Goal: Information Seeking & Learning: Learn about a topic

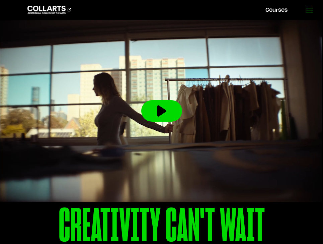
click at [307, 14] on link at bounding box center [309, 10] width 27 height 20
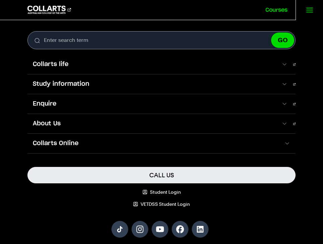
click at [281, 9] on link "Courses" at bounding box center [276, 10] width 38 height 20
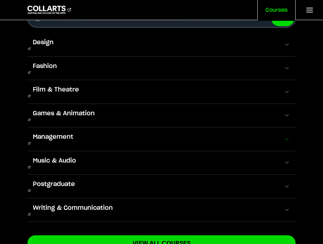
scroll to position [25, 0]
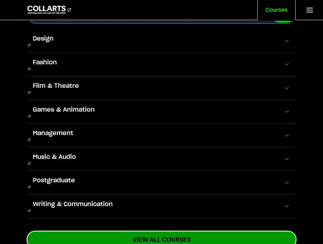
click at [104, 231] on link "View All Courses" at bounding box center [161, 239] width 268 height 16
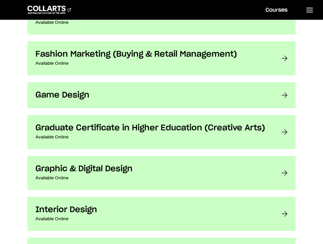
scroll to position [867, 0]
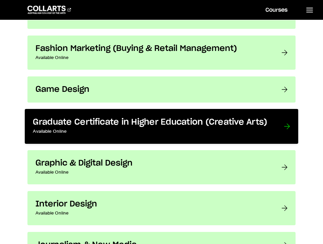
click at [174, 132] on p "Available Online" at bounding box center [151, 131] width 237 height 8
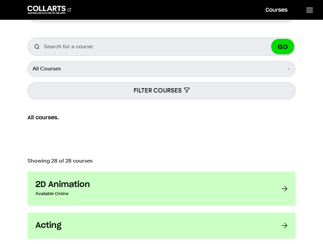
scroll to position [0, 0]
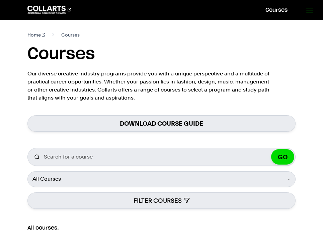
click at [308, 13] on icon at bounding box center [310, 10] width 8 height 8
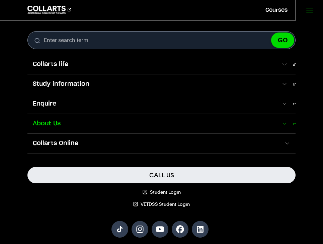
click at [148, 122] on span "About Us" at bounding box center [154, 123] width 254 height 9
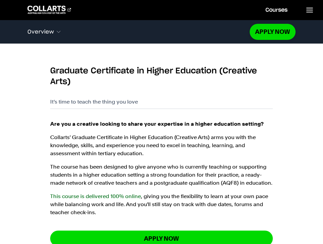
scroll to position [417, 0]
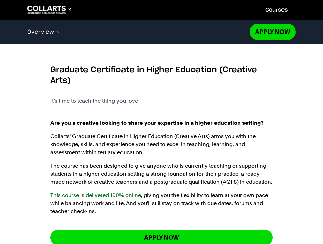
click at [137, 169] on p "The course has been designed to give anyone who is currently teaching or suppor…" at bounding box center [161, 174] width 223 height 24
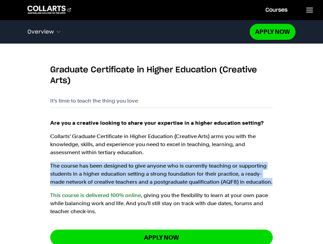
click at [137, 169] on p "The course has been designed to give anyone who is currently teaching or suppor…" at bounding box center [161, 174] width 223 height 24
click at [173, 179] on p "The course has been designed to give anyone who is currently teaching or suppor…" at bounding box center [161, 174] width 223 height 24
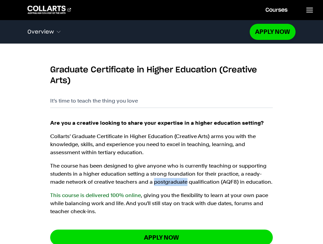
click at [173, 179] on p "The course has been designed to give anyone who is currently teaching or suppor…" at bounding box center [161, 174] width 223 height 24
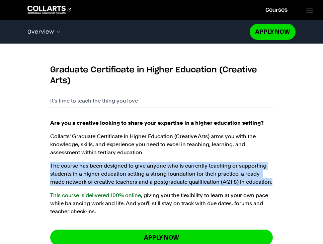
click at [173, 179] on p "The course has been designed to give anyone who is currently teaching or suppor…" at bounding box center [161, 174] width 223 height 24
click at [155, 171] on p "The course has been designed to give anyone who is currently teaching or suppor…" at bounding box center [161, 174] width 223 height 24
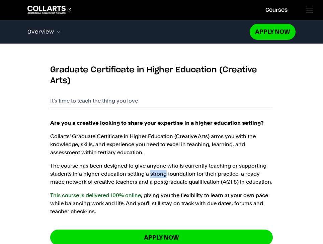
click at [155, 171] on p "The course has been designed to give anyone who is currently teaching or suppor…" at bounding box center [161, 174] width 223 height 24
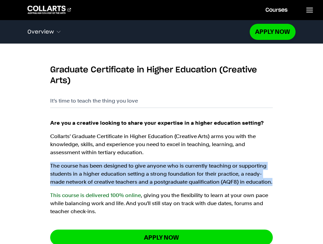
click at [155, 171] on p "The course has been designed to give anyone who is currently teaching or suppor…" at bounding box center [161, 174] width 223 height 24
click at [168, 173] on p "The course has been designed to give anyone who is currently teaching or suppor…" at bounding box center [161, 174] width 223 height 24
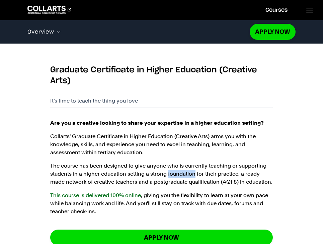
click at [168, 173] on p "The course has been designed to give anyone who is currently teaching or suppor…" at bounding box center [161, 174] width 223 height 24
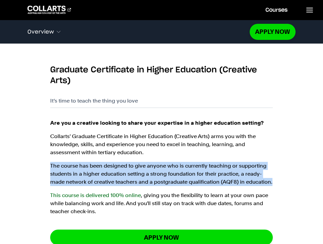
click at [168, 173] on p "The course has been designed to give anyone who is currently teaching or suppor…" at bounding box center [161, 174] width 223 height 24
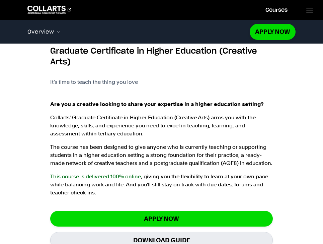
click at [171, 181] on p "This course is delivered 100% online , giving you the flexibility to learn at y…" at bounding box center [161, 184] width 223 height 24
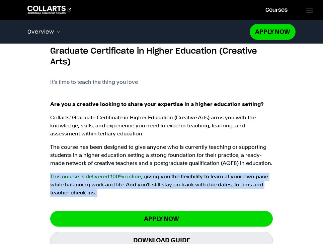
click at [171, 181] on p "This course is delivered 100% online , giving you the flexibility to learn at y…" at bounding box center [161, 184] width 223 height 24
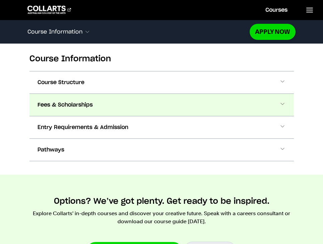
click at [145, 98] on button "Fees & Scholarships" at bounding box center [161, 105] width 264 height 22
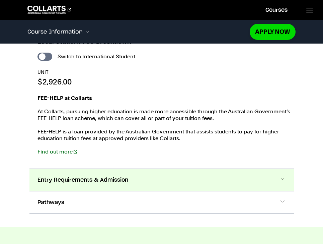
scroll to position [753, 0]
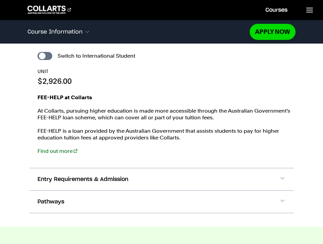
click at [83, 134] on p "FEE-HELP is a loan provided by the Australian Government that assists students …" at bounding box center [165, 134] width 256 height 13
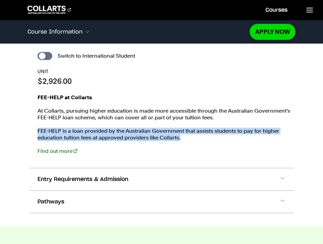
click at [83, 134] on p "FEE-HELP is a loan provided by the Australian Government that assists students …" at bounding box center [165, 134] width 256 height 13
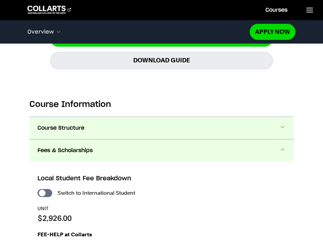
click at [83, 123] on button "Course Structure" at bounding box center [161, 128] width 264 height 22
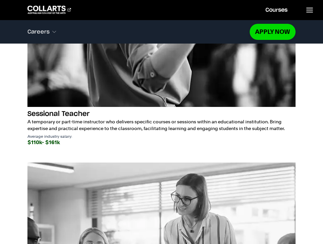
scroll to position [1545, 0]
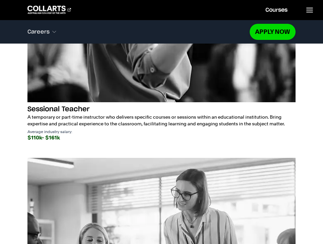
click at [144, 123] on p "A temporary or part-time instructor who delivers specific courses or sessions w…" at bounding box center [161, 119] width 268 height 13
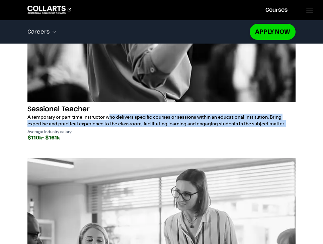
click at [144, 123] on p "A temporary or part-time instructor who delivers specific courses or sessions w…" at bounding box center [161, 119] width 268 height 13
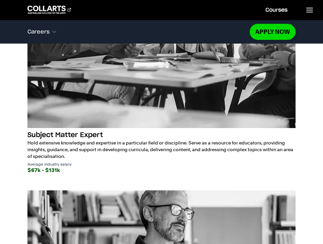
scroll to position [1808, 0]
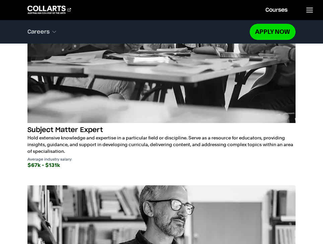
click at [143, 136] on p "Hold extensive knowledge and expertise in a particular field or discipline. Ser…" at bounding box center [161, 144] width 268 height 20
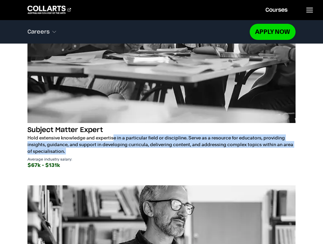
click at [143, 136] on p "Hold extensive knowledge and expertise in a particular field or discipline. Ser…" at bounding box center [161, 144] width 268 height 20
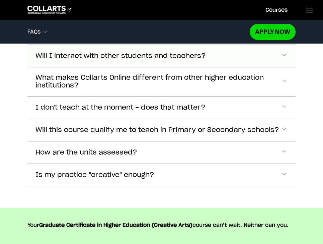
scroll to position [2850, 0]
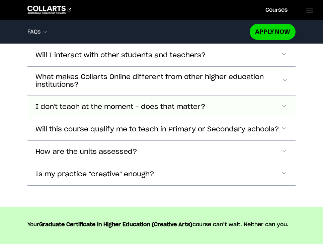
click at [124, 111] on button "I don't teach at the moment - does that matter?" at bounding box center [161, 107] width 268 height 22
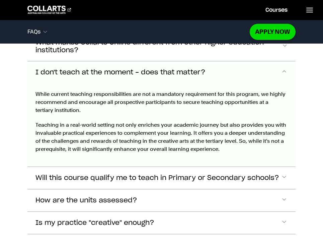
scroll to position [2890, 0]
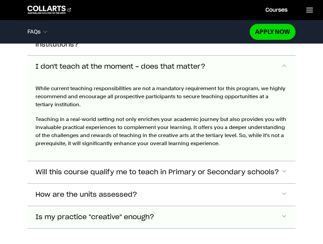
click at [144, 213] on span "Is my practice "creative" enough?" at bounding box center [94, 217] width 119 height 8
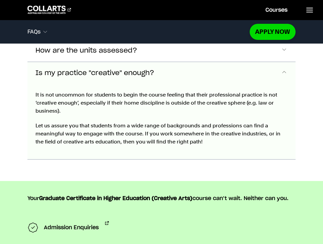
scroll to position [3035, 0]
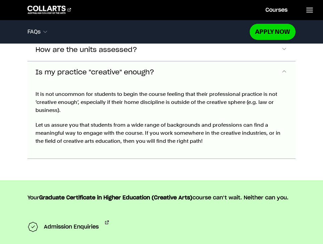
click at [145, 126] on p "Let us assure you that students from a wide range of backgrounds and profession…" at bounding box center [161, 133] width 252 height 24
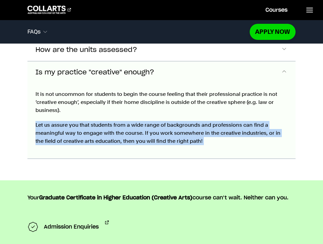
click at [145, 126] on p "Let us assure you that students from a wide range of backgrounds and profession…" at bounding box center [161, 133] width 252 height 24
click at [148, 129] on p "Let us assure you that students from a wide range of backgrounds and profession…" at bounding box center [161, 133] width 252 height 24
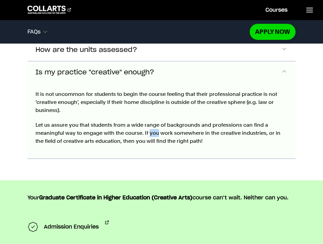
click at [148, 129] on p "Let us assure you that students from a wide range of backgrounds and profession…" at bounding box center [161, 133] width 252 height 24
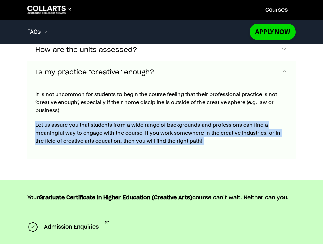
click at [148, 129] on p "Let us assure you that students from a wide range of backgrounds and profession…" at bounding box center [161, 133] width 252 height 24
click at [142, 129] on p "Let us assure you that students from a wide range of backgrounds and profession…" at bounding box center [161, 133] width 252 height 24
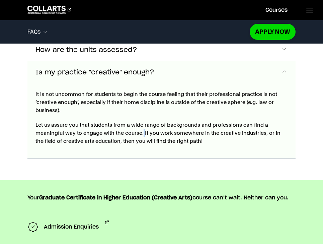
click at [142, 129] on p "Let us assure you that students from a wide range of backgrounds and profession…" at bounding box center [161, 133] width 252 height 24
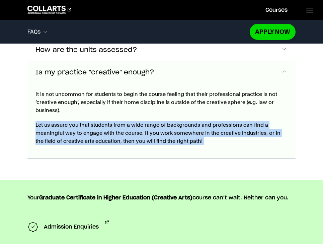
click at [142, 129] on p "Let us assure you that students from a wide range of backgrounds and profession…" at bounding box center [161, 133] width 252 height 24
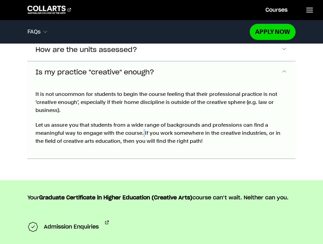
click at [142, 129] on p "Let us assure you that students from a wide range of backgrounds and profession…" at bounding box center [161, 133] width 252 height 24
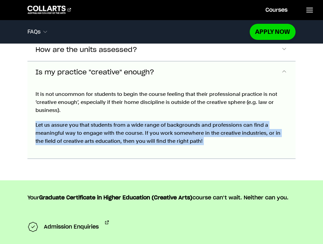
click at [142, 129] on p "Let us assure you that students from a wide range of backgrounds and profession…" at bounding box center [161, 133] width 252 height 24
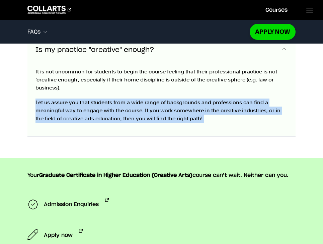
scroll to position [3058, 0]
click at [142, 129] on div "It is not uncommon for students to begin the course feeling that their professi…" at bounding box center [161, 98] width 268 height 75
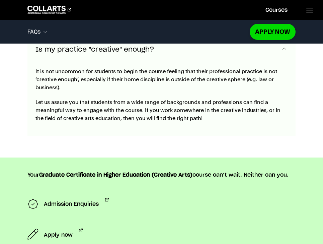
click at [142, 129] on div "It is not uncommon for students to begin the course feeling that their professi…" at bounding box center [161, 98] width 268 height 75
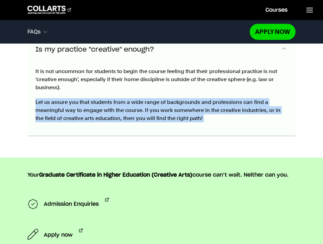
click at [142, 129] on div "It is not uncommon for students to begin the course feeling that their professi…" at bounding box center [161, 98] width 268 height 75
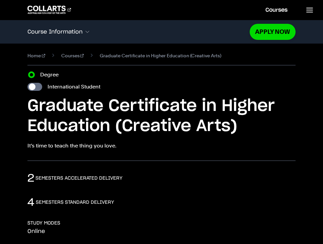
scroll to position [0, 0]
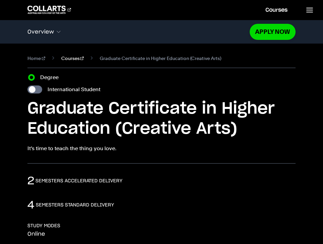
click at [65, 58] on link "Courses" at bounding box center [72, 58] width 23 height 8
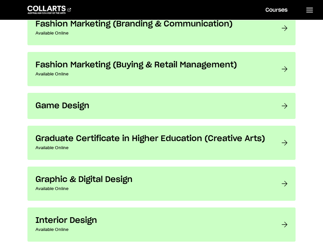
scroll to position [833, 0]
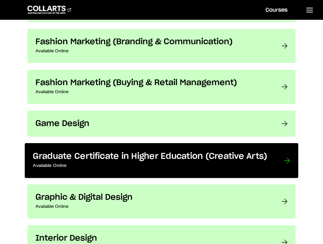
click at [121, 154] on h3 "Graduate Certificate in Higher Education (Creative Arts)" at bounding box center [151, 156] width 237 height 10
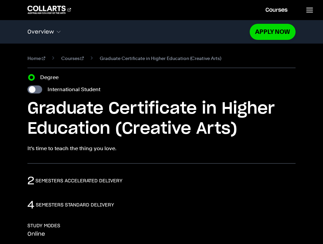
click at [95, 149] on p "It’s time to teach the thing you love." at bounding box center [161, 148] width 268 height 8
click at [95, 175] on div "2 semesters accelerated delivery" at bounding box center [161, 180] width 268 height 13
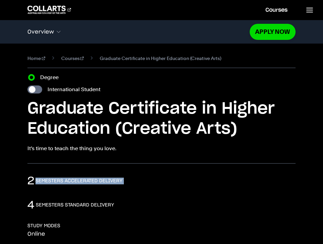
click at [95, 175] on div "2 semesters accelerated delivery" at bounding box center [161, 180] width 268 height 13
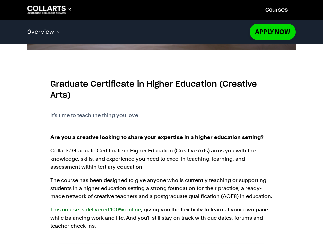
scroll to position [409, 0]
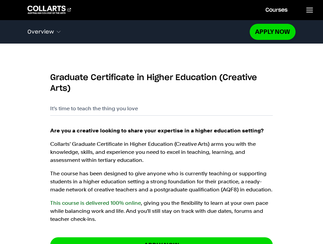
click at [157, 150] on p "Collarts' Graduate Certificate in Higher Education (Creative Arts) arms you wit…" at bounding box center [161, 152] width 223 height 24
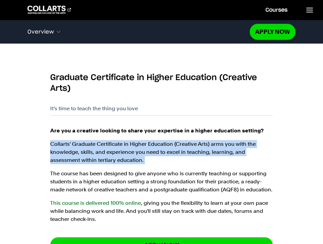
click at [157, 150] on p "Collarts' Graduate Certificate in Higher Education (Creative Arts) arms you wit…" at bounding box center [161, 152] width 223 height 24
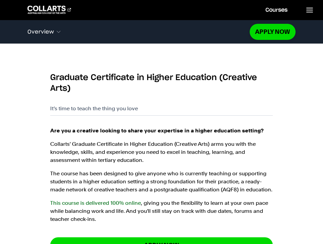
click at [191, 183] on p "The course has been designed to give anyone who is currently teaching or suppor…" at bounding box center [161, 181] width 223 height 24
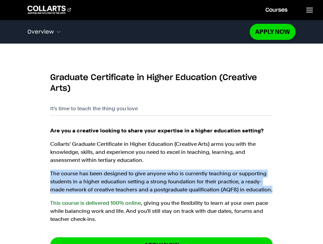
click at [191, 183] on p "The course has been designed to give anyone who is currently teaching or suppor…" at bounding box center [161, 181] width 223 height 24
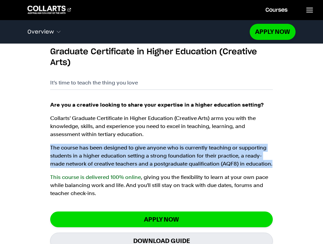
scroll to position [437, 0]
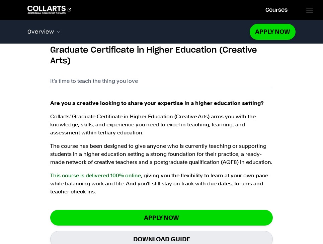
click at [174, 183] on p "This course is delivered 100% online , giving you the flexibility to learn at y…" at bounding box center [161, 183] width 223 height 24
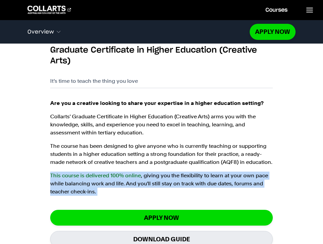
click at [174, 183] on p "This course is delivered 100% online , giving you the flexibility to learn at y…" at bounding box center [161, 183] width 223 height 24
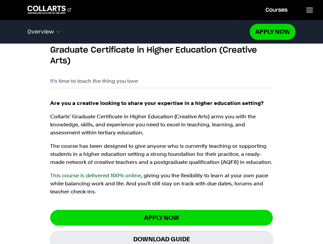
click at [187, 150] on p "The course has been designed to give anyone who is currently teaching or suppor…" at bounding box center [161, 154] width 223 height 24
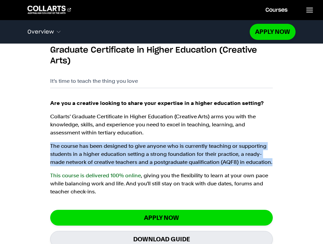
click at [187, 150] on p "The course has been designed to give anyone who is currently teaching or suppor…" at bounding box center [161, 154] width 223 height 24
click at [184, 152] on p "The course has been designed to give anyone who is currently teaching or suppor…" at bounding box center [161, 154] width 223 height 24
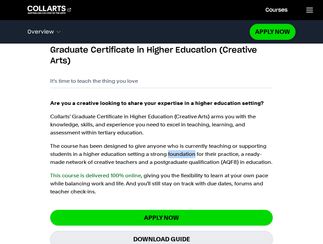
click at [184, 152] on p "The course has been designed to give anyone who is currently teaching or suppor…" at bounding box center [161, 154] width 223 height 24
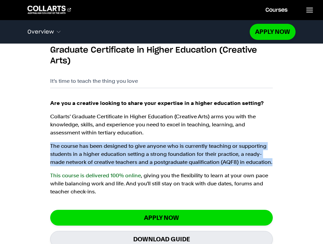
click at [184, 152] on p "The course has been designed to give anyone who is currently teaching or suppor…" at bounding box center [161, 154] width 223 height 24
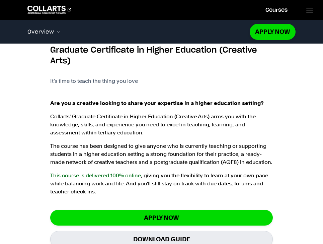
click at [217, 185] on p "This course is delivered 100% online , giving you the flexibility to learn at y…" at bounding box center [161, 183] width 223 height 24
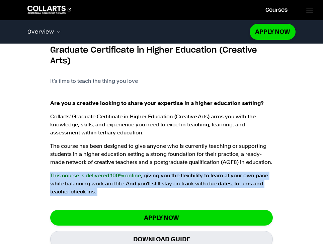
click at [217, 185] on p "This course is delivered 100% online , giving you the flexibility to learn at y…" at bounding box center [161, 183] width 223 height 24
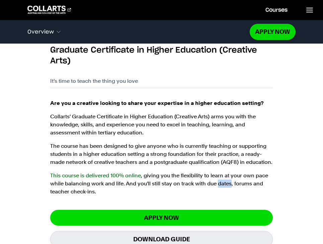
click at [217, 185] on p "This course is delivered 100% online , giving you the flexibility to learn at y…" at bounding box center [161, 183] width 223 height 24
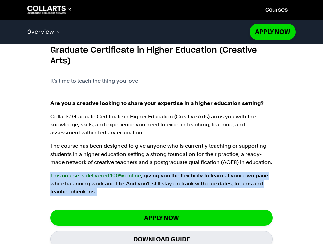
click at [217, 185] on p "This course is delivered 100% online , giving you the flexibility to learn at y…" at bounding box center [161, 183] width 223 height 24
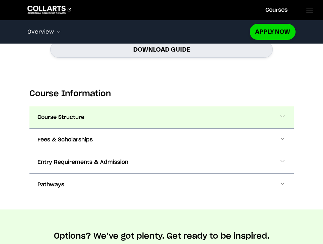
click at [140, 114] on button "Course Structure" at bounding box center [161, 117] width 264 height 22
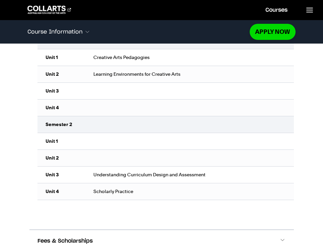
scroll to position [801, 0]
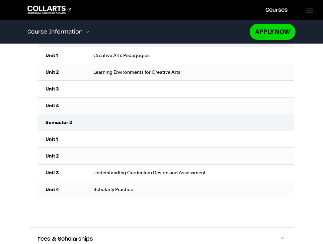
click at [147, 177] on td "Understanding Curriculum Design and Assessment" at bounding box center [189, 172] width 209 height 17
click at [146, 189] on td "Scholarly Practice" at bounding box center [189, 189] width 209 height 17
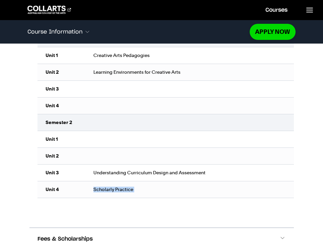
click at [146, 189] on td "Scholarly Practice" at bounding box center [189, 189] width 209 height 17
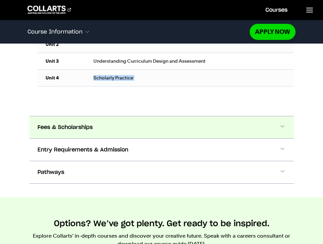
click at [133, 137] on button "Fees & Scholarships" at bounding box center [161, 127] width 264 height 22
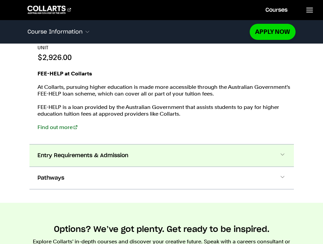
click at [130, 156] on button "Entry Requirements & Admission" at bounding box center [161, 155] width 264 height 22
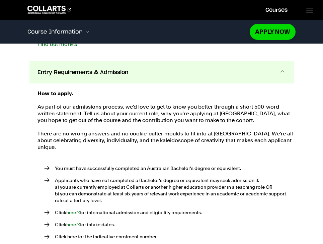
scroll to position [1134, 0]
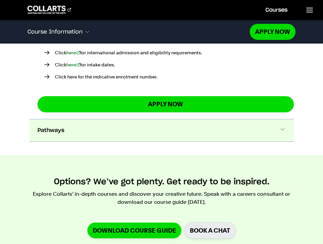
click at [139, 124] on button "Pathways" at bounding box center [161, 130] width 264 height 22
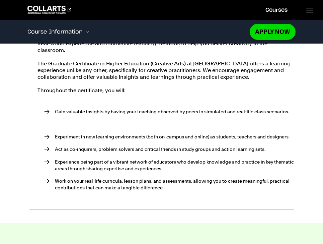
scroll to position [1415, 0]
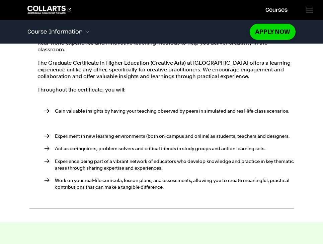
click at [159, 116] on ul "Gain valuable insights by having your teaching observed by peers in simulated a…" at bounding box center [165, 112] width 256 height 25
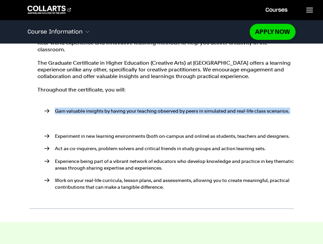
click at [159, 116] on ul "Gain valuable insights by having your teaching observed by peers in simulated a…" at bounding box center [165, 112] width 256 height 25
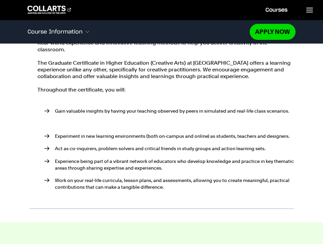
click at [167, 142] on ul "Experiment in new learning environments (both on-campus and online) as students…" at bounding box center [165, 163] width 256 height 77
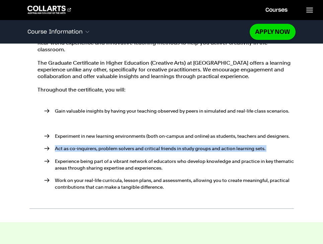
click at [167, 142] on ul "Experiment in new learning environments (both on-campus and online) as students…" at bounding box center [165, 163] width 256 height 77
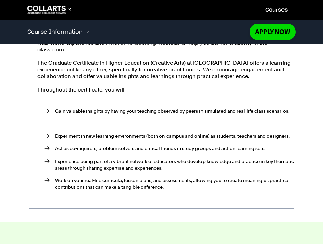
click at [167, 134] on li "Experiment in new learning environments (both on-campus and online) as students…" at bounding box center [169, 136] width 250 height 7
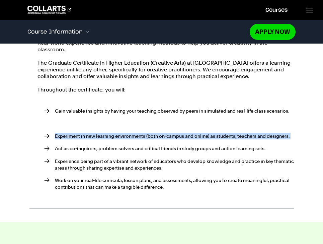
click at [167, 134] on li "Experiment in new learning environments (both on-campus and online) as students…" at bounding box center [169, 136] width 250 height 7
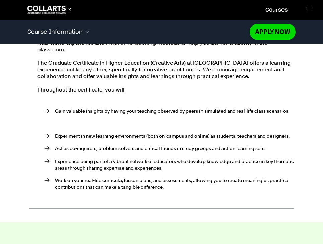
click at [160, 150] on p "Act as co-inquirers, problem solvers and critical friends in study groups and a…" at bounding box center [174, 148] width 239 height 7
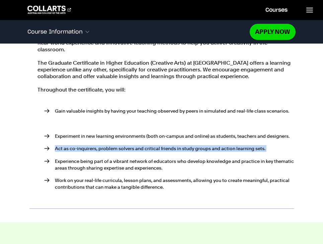
click at [160, 150] on p "Act as co-inquirers, problem solvers and critical friends in study groups and a…" at bounding box center [174, 148] width 239 height 7
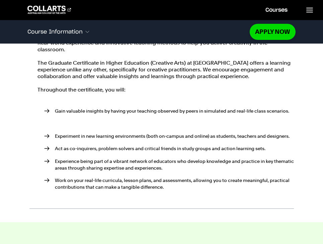
click at [175, 168] on p "Experience being part of a vibrant network of educators who develop knowledge a…" at bounding box center [174, 164] width 239 height 13
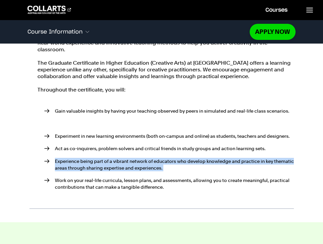
click at [175, 168] on p "Experience being part of a vibrant network of educators who develop knowledge a…" at bounding box center [174, 164] width 239 height 13
click at [171, 152] on ul "Experiment in new learning environments (both on-campus and online) as students…" at bounding box center [165, 163] width 256 height 77
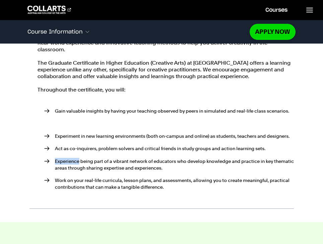
click at [171, 152] on ul "Experiment in new learning environments (both on-campus and online) as students…" at bounding box center [165, 163] width 256 height 77
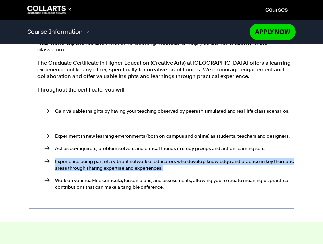
click at [171, 152] on ul "Experiment in new learning environments (both on-campus and online) as students…" at bounding box center [165, 163] width 256 height 77
click at [169, 161] on p "Experience being part of a vibrant network of educators who develop knowledge a…" at bounding box center [174, 164] width 239 height 13
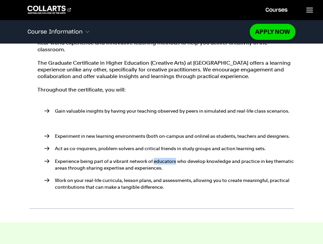
click at [169, 161] on p "Experience being part of a vibrant network of educators who develop knowledge a…" at bounding box center [174, 164] width 239 height 13
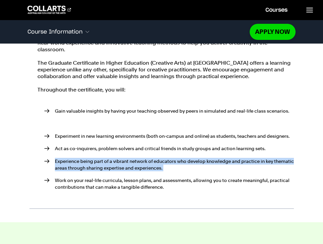
click at [169, 161] on p "Experience being part of a vibrant network of educators who develop knowledge a…" at bounding box center [174, 164] width 239 height 13
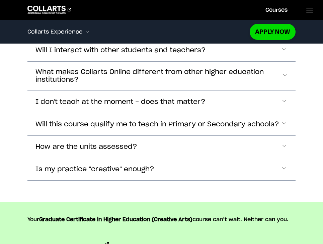
scroll to position [3601, 0]
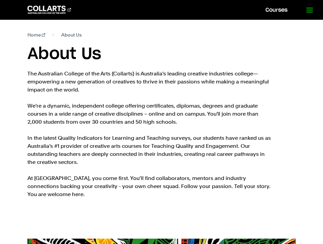
click at [307, 10] on line at bounding box center [310, 10] width 6 height 0
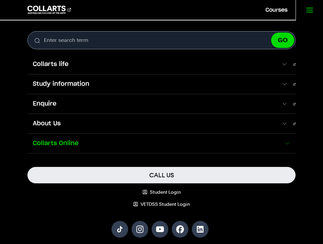
click at [287, 142] on span at bounding box center [287, 143] width 6 height 7
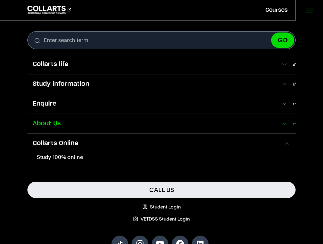
click at [285, 130] on link "About Us" at bounding box center [161, 123] width 268 height 19
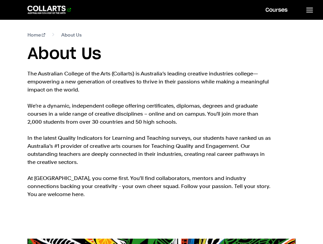
click at [59, 13] on 1 "Go to homepage" at bounding box center [46, 10] width 38 height 8
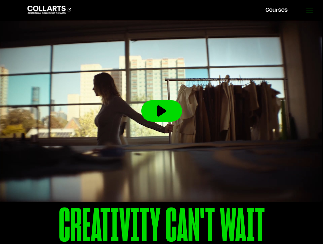
click at [308, 9] on icon at bounding box center [310, 10] width 8 height 8
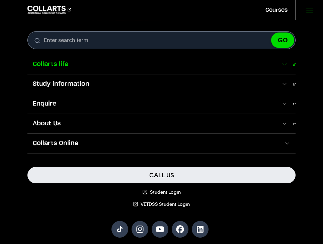
click at [289, 68] on link "Collarts life" at bounding box center [161, 64] width 268 height 19
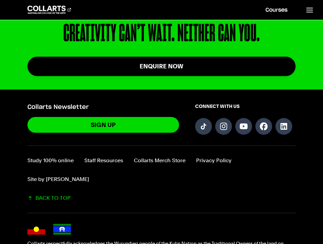
scroll to position [1536, 0]
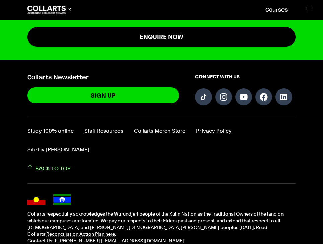
click at [57, 164] on link "BACK TO TOP" at bounding box center [161, 168] width 268 height 8
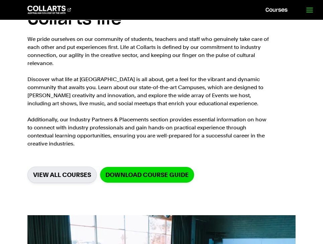
click at [311, 12] on line at bounding box center [310, 12] width 6 height 0
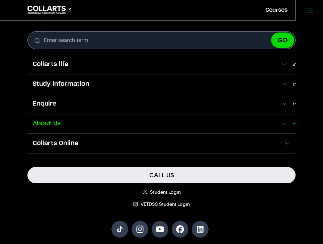
scroll to position [0, 0]
click at [288, 120] on span at bounding box center [284, 123] width 6 height 7
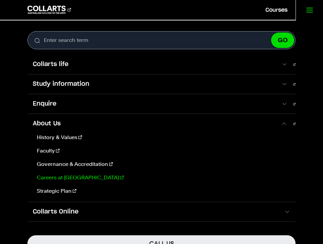
click at [69, 180] on link "Careers at [GEOGRAPHIC_DATA]" at bounding box center [162, 177] width 256 height 8
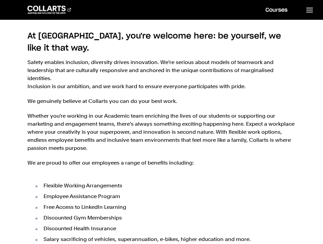
scroll to position [71, 0]
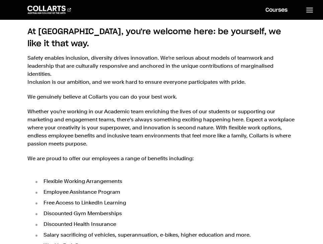
click at [111, 188] on li "Employee Assistance Program" at bounding box center [164, 192] width 261 height 8
click at [111, 199] on li "Free Access to LinkedIn Learning" at bounding box center [164, 203] width 261 height 8
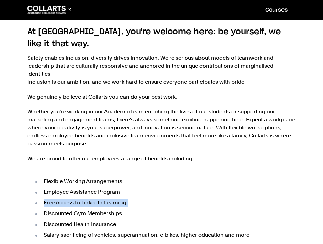
click at [111, 199] on li "Free Access to LinkedIn Learning" at bounding box center [164, 203] width 261 height 8
click at [110, 209] on li "Discounted Gym Memberships" at bounding box center [164, 213] width 261 height 8
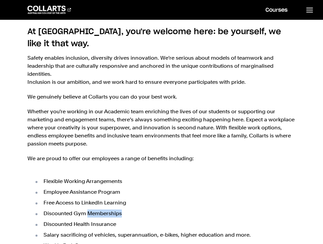
click at [110, 209] on li "Discounted Gym Memberships" at bounding box center [164, 213] width 261 height 8
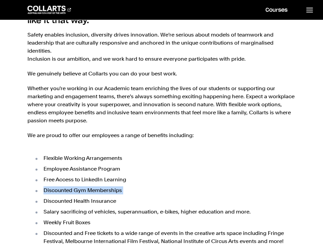
scroll to position [95, 0]
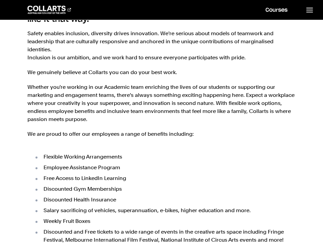
click at [104, 206] on li "Salary sacrificing of vehicles, superannuation, e-bikes, higher education and m…" at bounding box center [164, 210] width 261 height 8
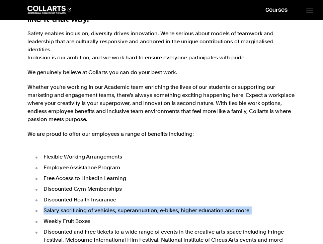
click at [104, 206] on li "Salary sacrificing of vehicles, superannuation, e-bikes, higher education and m…" at bounding box center [164, 210] width 261 height 8
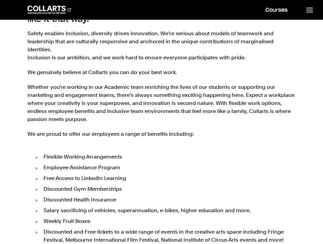
click at [119, 217] on li "Weekly Fruit Boxes" at bounding box center [164, 221] width 261 height 8
click at [113, 206] on li "Salary sacrificing of vehicles, superannuation, e-bikes, higher education and m…" at bounding box center [164, 210] width 261 height 8
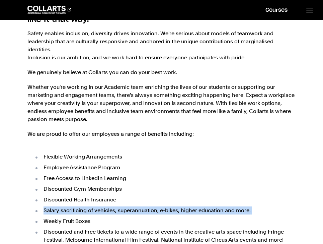
click at [113, 206] on li "Salary sacrificing of vehicles, superannuation, e-bikes, higher education and m…" at bounding box center [164, 210] width 261 height 8
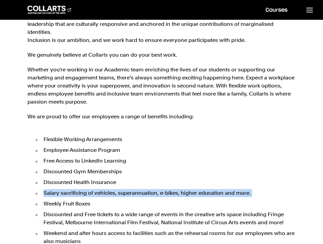
scroll to position [114, 0]
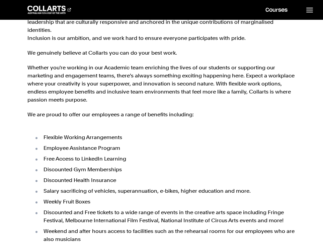
click at [90, 198] on li "Weekly Fruit Boxes" at bounding box center [164, 202] width 261 height 8
click at [98, 208] on li "Discounted and Free tickets to a wide range of events in the creative arts spac…" at bounding box center [164, 216] width 261 height 16
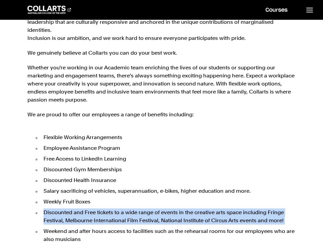
click at [98, 208] on li "Discounted and Free tickets to a wide range of events in the creative arts spac…" at bounding box center [164, 216] width 261 height 16
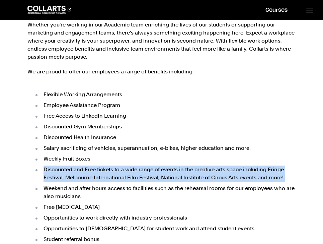
scroll to position [159, 0]
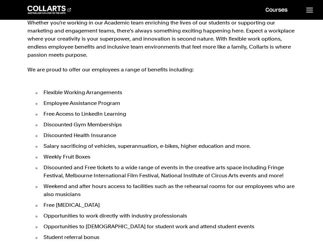
click at [134, 182] on li "Weekend and after hours access to facilities such as the rehearsal rooms for ou…" at bounding box center [164, 190] width 261 height 16
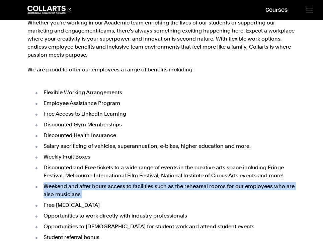
click at [134, 182] on li "Weekend and after hours access to facilities such as the rehearsal rooms for ou…" at bounding box center [164, 190] width 261 height 16
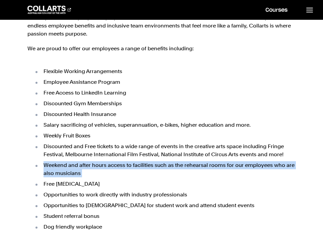
scroll to position [182, 0]
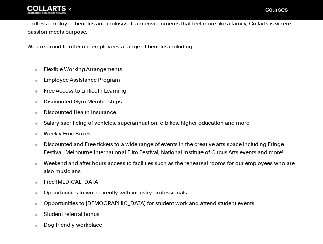
click at [66, 178] on li "Free [MEDICAL_DATA]" at bounding box center [164, 182] width 261 height 8
click at [84, 188] on li "Opportunities to work directly with industry professionals" at bounding box center [164, 192] width 261 height 8
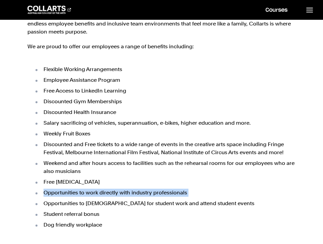
click at [84, 188] on li "Opportunities to work directly with industry professionals" at bounding box center [164, 192] width 261 height 8
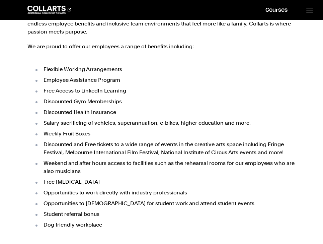
click at [95, 199] on li "Opportunities to [DEMOGRAPHIC_DATA] for student work and attend student events" at bounding box center [164, 203] width 261 height 8
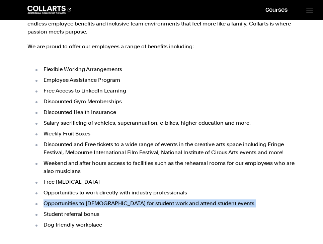
click at [95, 199] on li "Opportunities to [DEMOGRAPHIC_DATA] for student work and attend student events" at bounding box center [164, 203] width 261 height 8
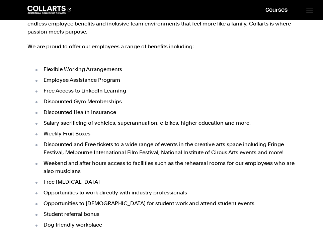
click at [86, 210] on li "Student referral bonus" at bounding box center [164, 214] width 261 height 8
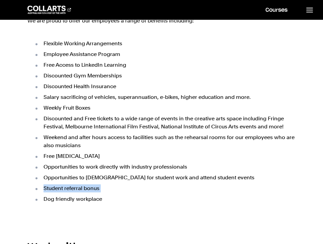
scroll to position [209, 0]
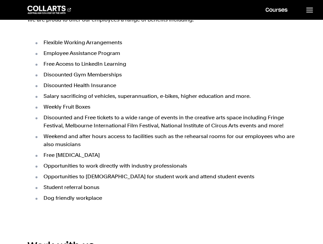
click at [80, 194] on li "Dog friendly workplace" at bounding box center [164, 198] width 261 height 8
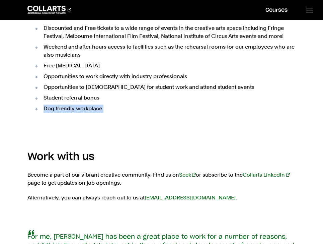
scroll to position [316, 0]
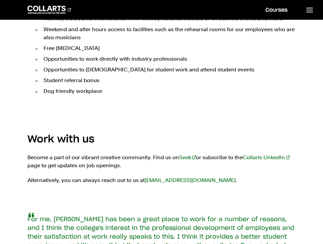
click at [74, 153] on p "Become a part of our vibrant creative community. Find us on Seek or subscribe t…" at bounding box center [161, 161] width 268 height 16
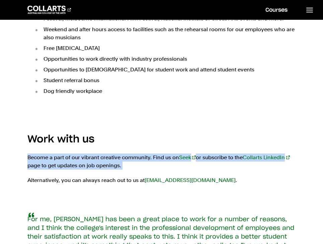
click at [74, 153] on p "Become a part of our vibrant creative community. Find us on Seek or subscribe t…" at bounding box center [161, 161] width 268 height 16
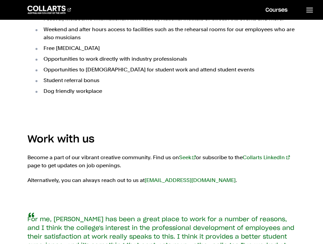
click at [77, 176] on p "Alternatively, you can always reach out to us at [EMAIL_ADDRESS][DOMAIN_NAME] ." at bounding box center [161, 180] width 268 height 8
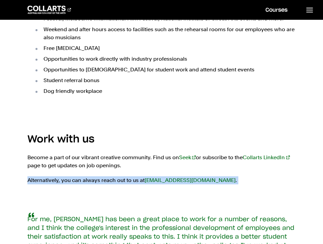
click at [77, 176] on p "Alternatively, you can always reach out to us at [EMAIL_ADDRESS][DOMAIN_NAME] ." at bounding box center [161, 180] width 268 height 8
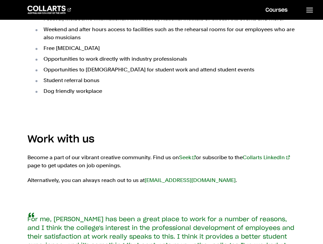
click at [117, 153] on p "Become a part of our vibrant creative community. Find us on Seek or subscribe t…" at bounding box center [161, 161] width 268 height 16
click at [182, 154] on link "Seek" at bounding box center [187, 157] width 17 height 6
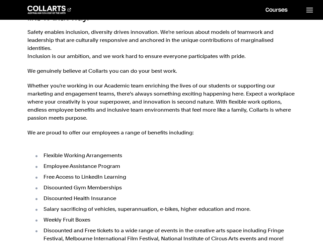
scroll to position [0, 0]
